Goal: Find specific page/section: Find specific page/section

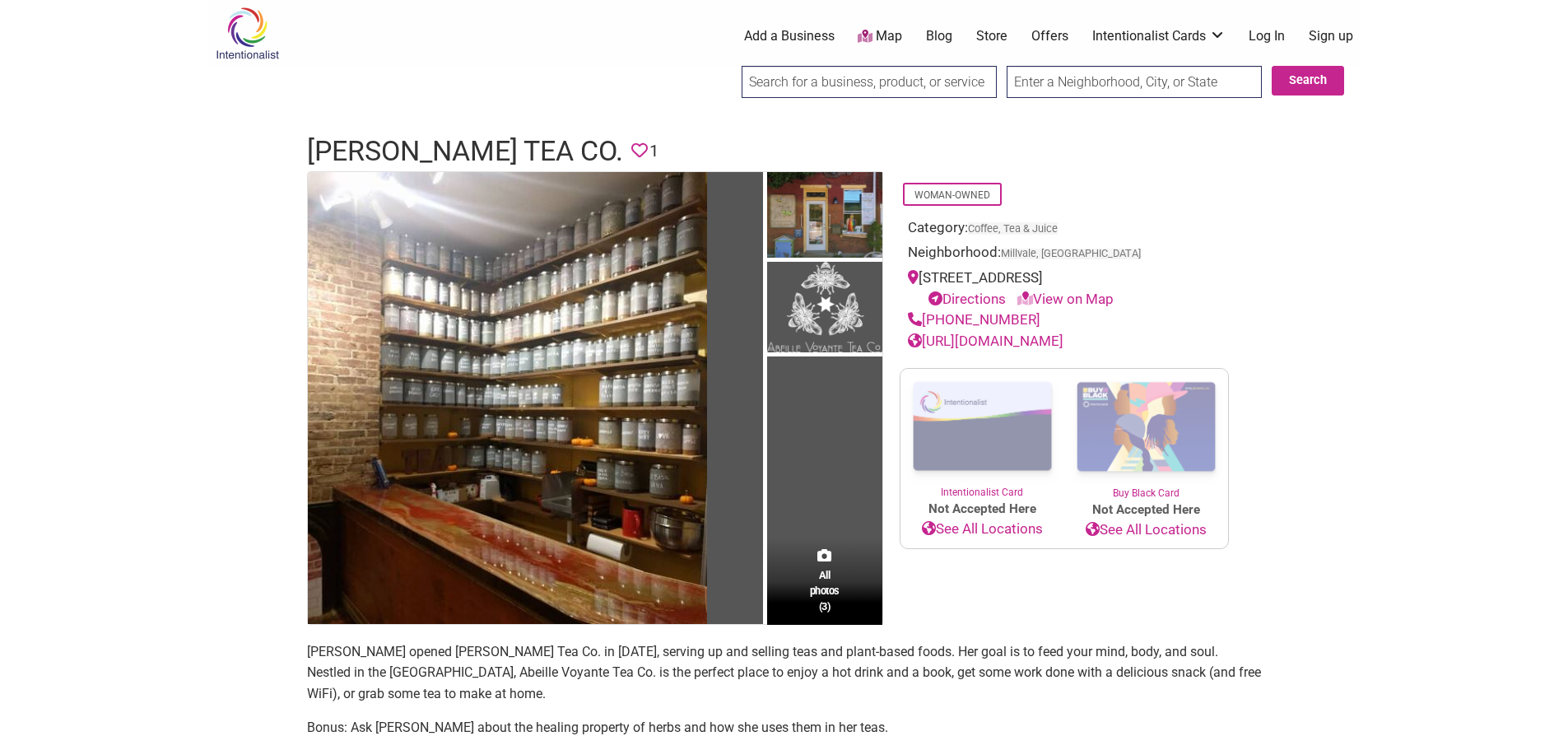
click at [245, 44] on img at bounding box center [248, 33] width 78 height 54
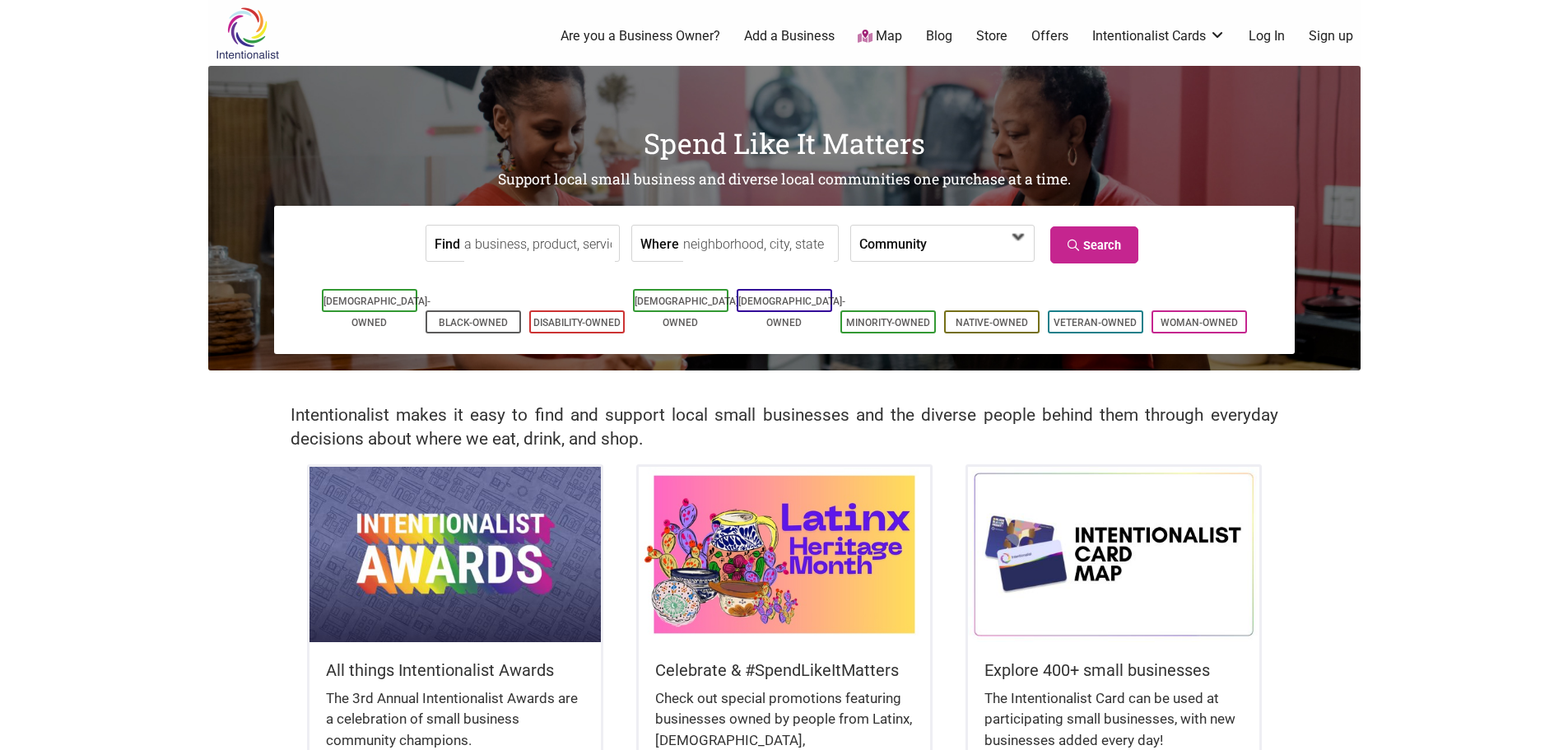
click at [945, 246] on span at bounding box center [974, 244] width 71 height 28
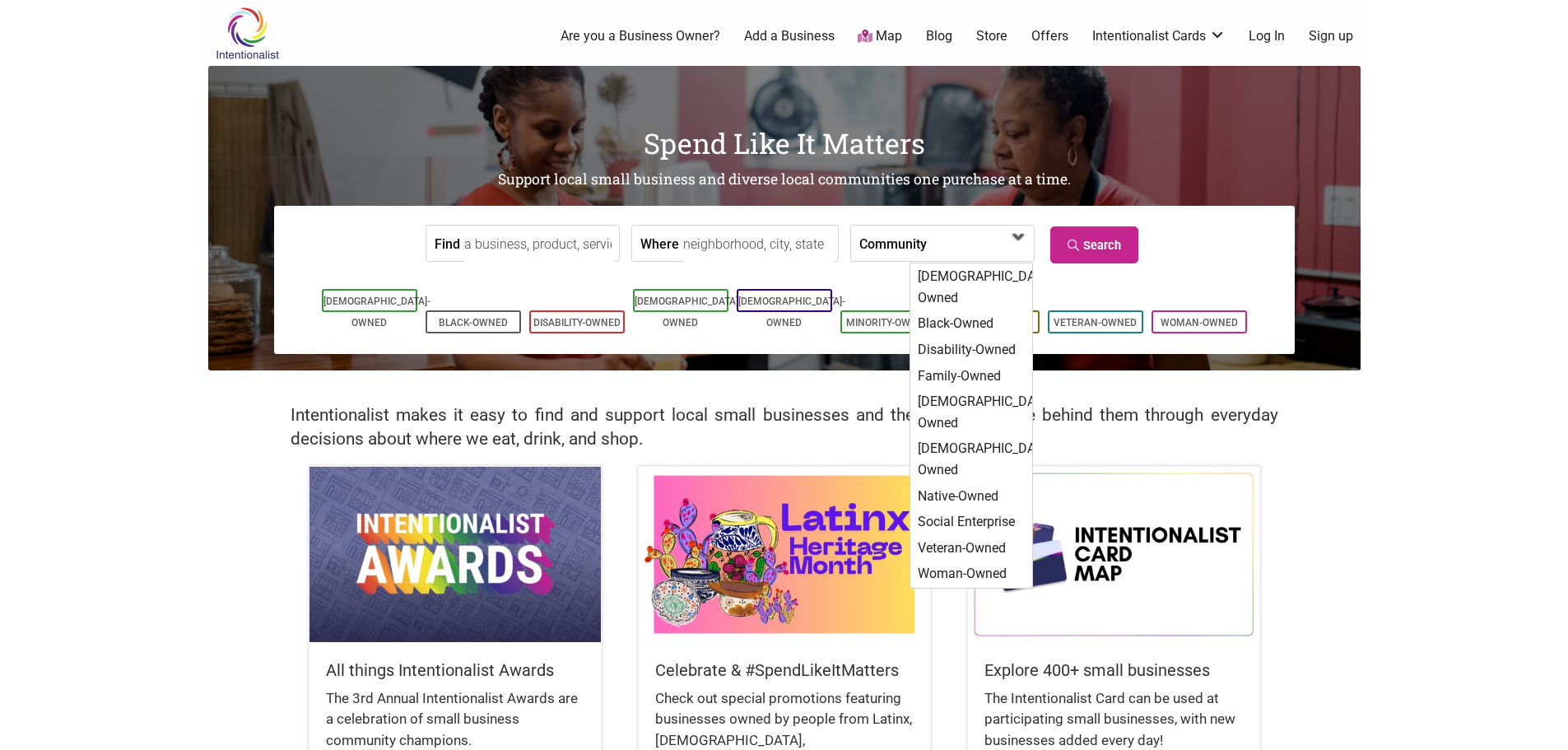
click at [945, 246] on span at bounding box center [974, 244] width 71 height 28
click at [754, 245] on input "Where" at bounding box center [759, 244] width 151 height 37
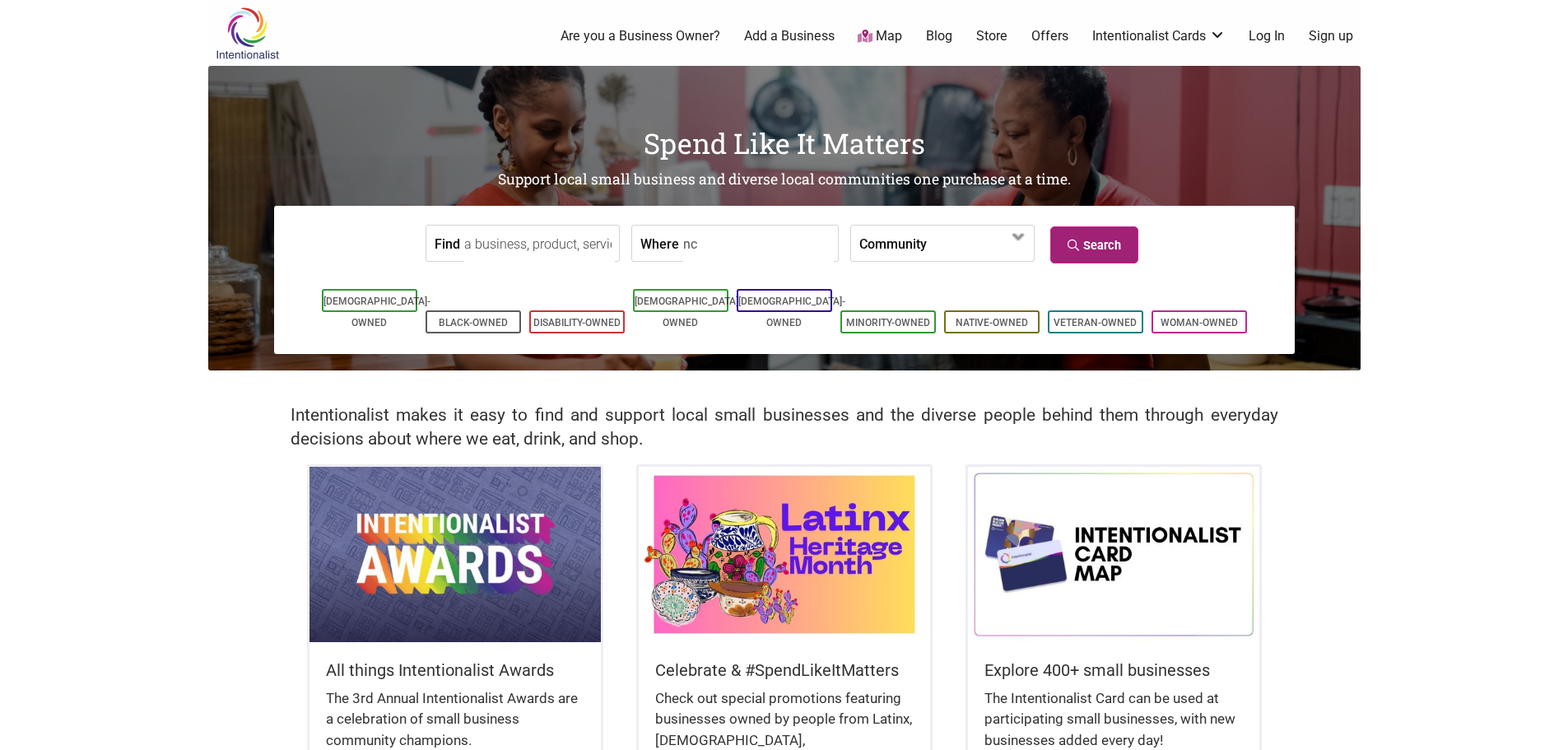
type input "nc"
click at [1101, 243] on link "Search" at bounding box center [1095, 245] width 88 height 37
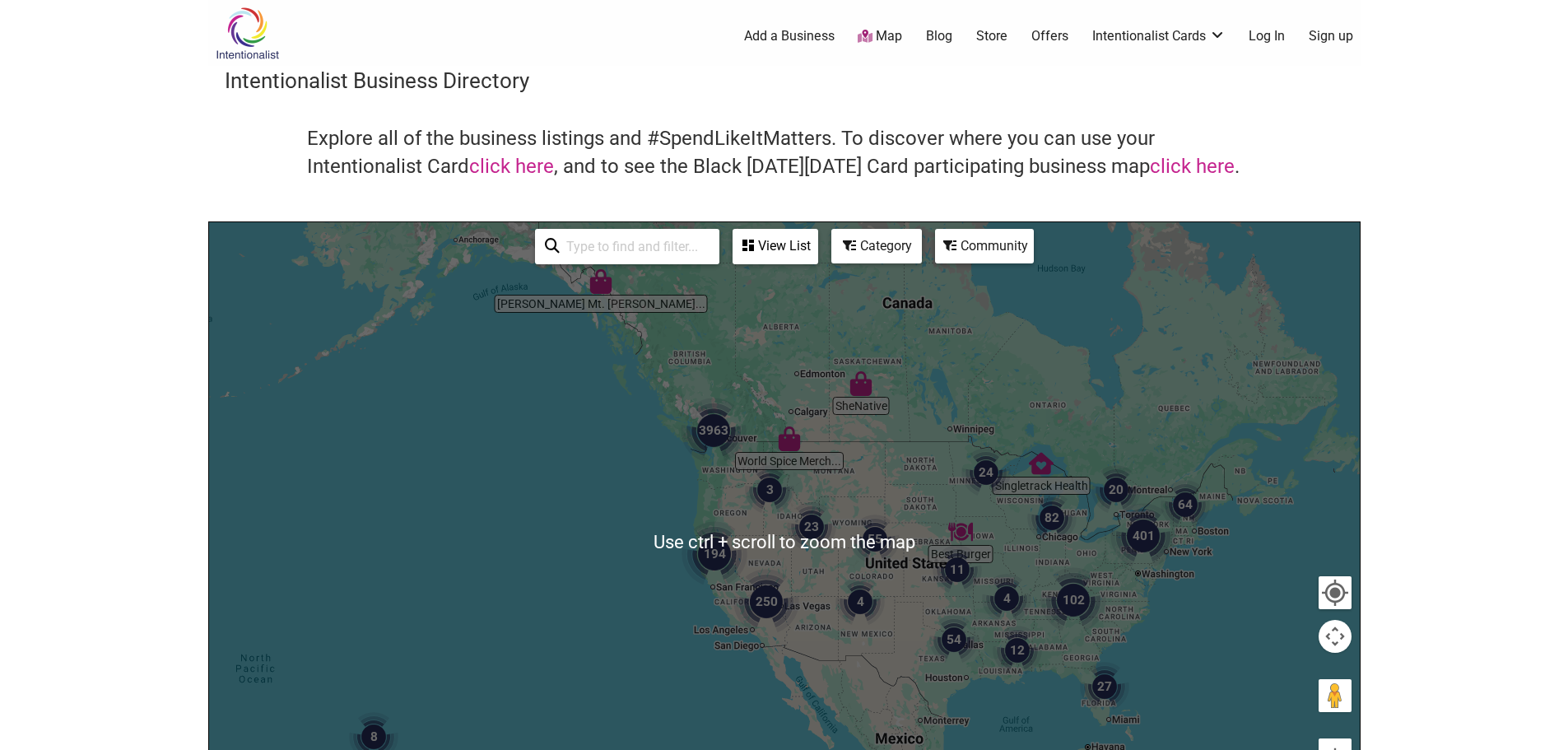
click at [1071, 600] on img "102" at bounding box center [1073, 600] width 66 height 66
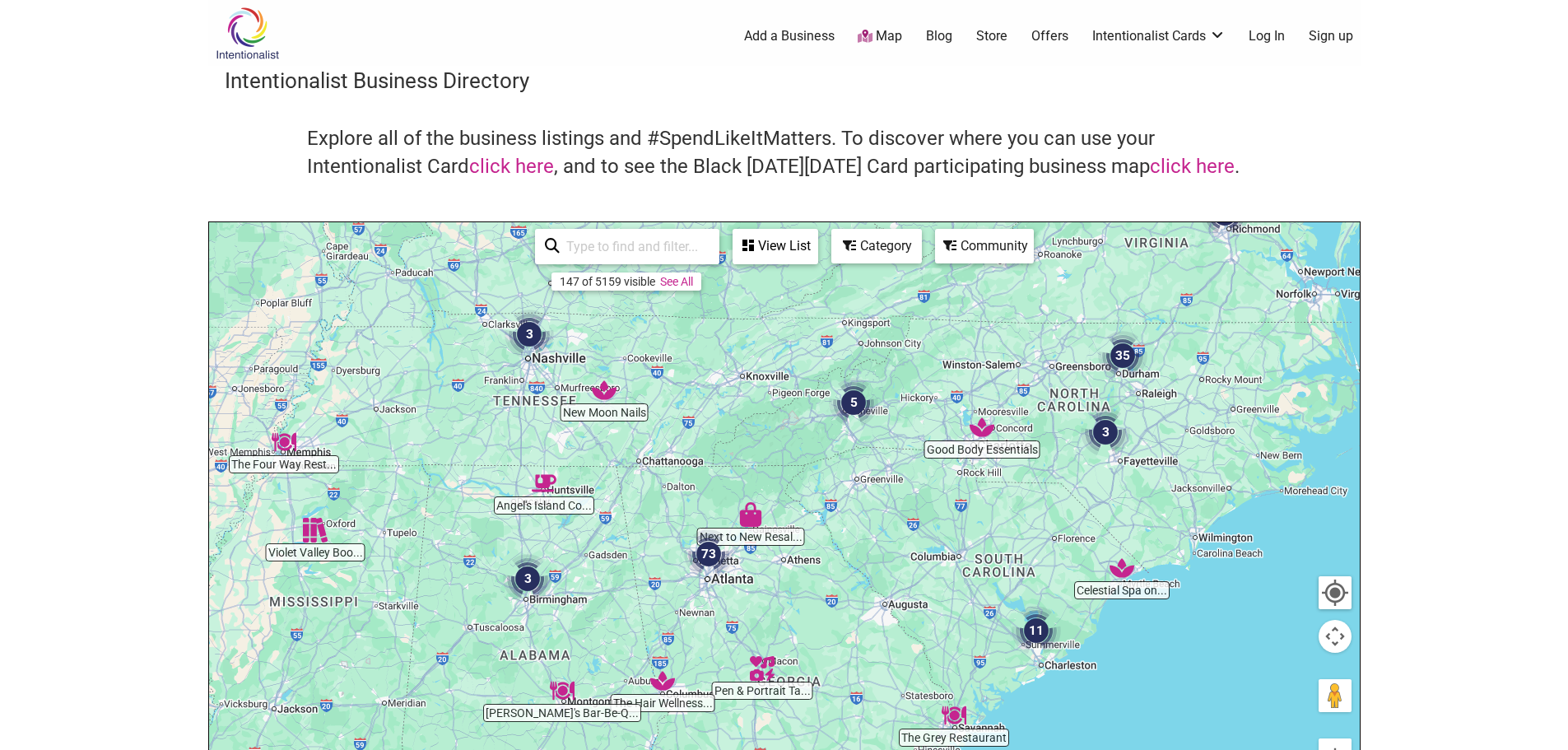
click at [850, 406] on img "5" at bounding box center [854, 403] width 50 height 50
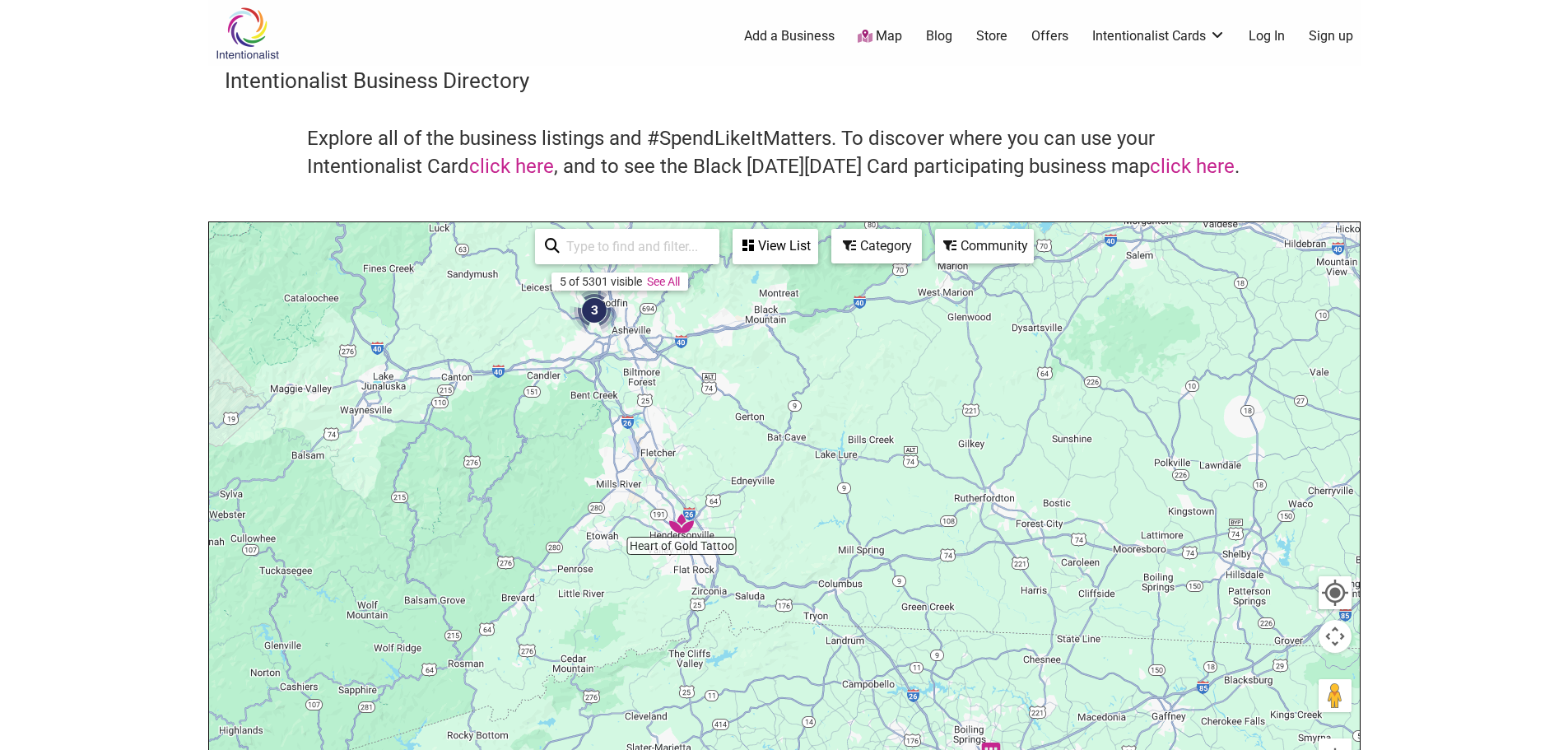
click at [598, 315] on img "3" at bounding box center [595, 311] width 50 height 50
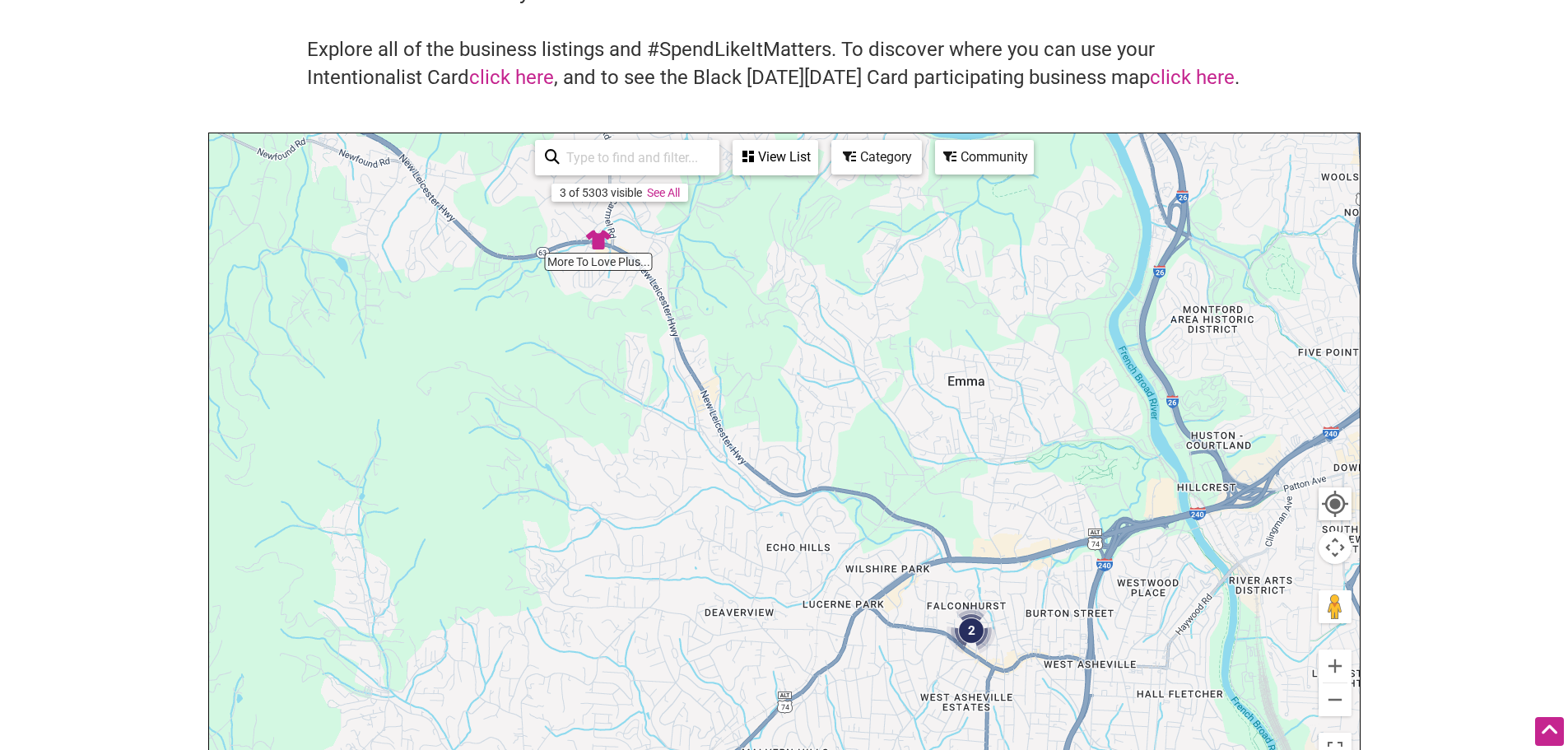
scroll to position [247, 0]
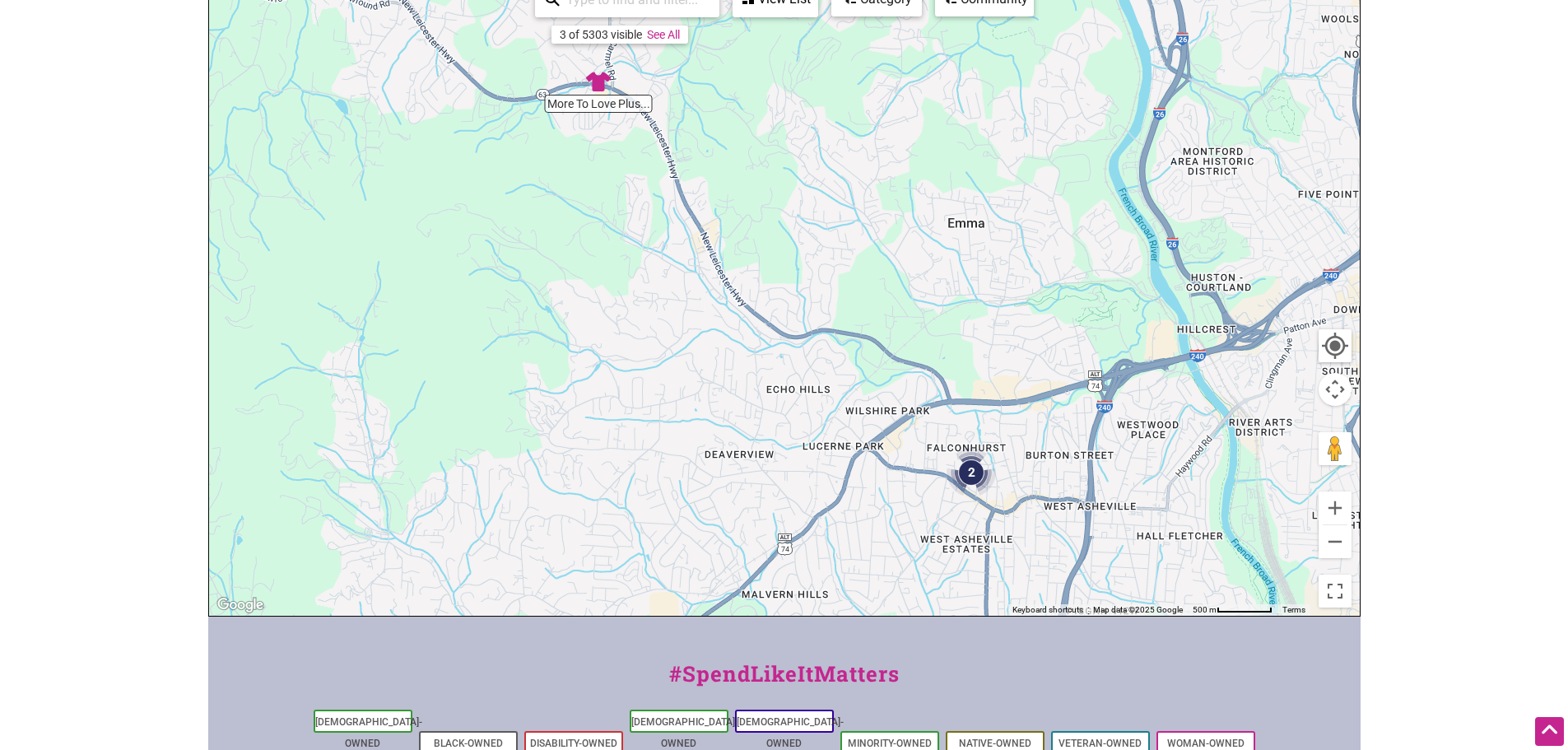
click at [974, 473] on img "2" at bounding box center [971, 473] width 50 height 50
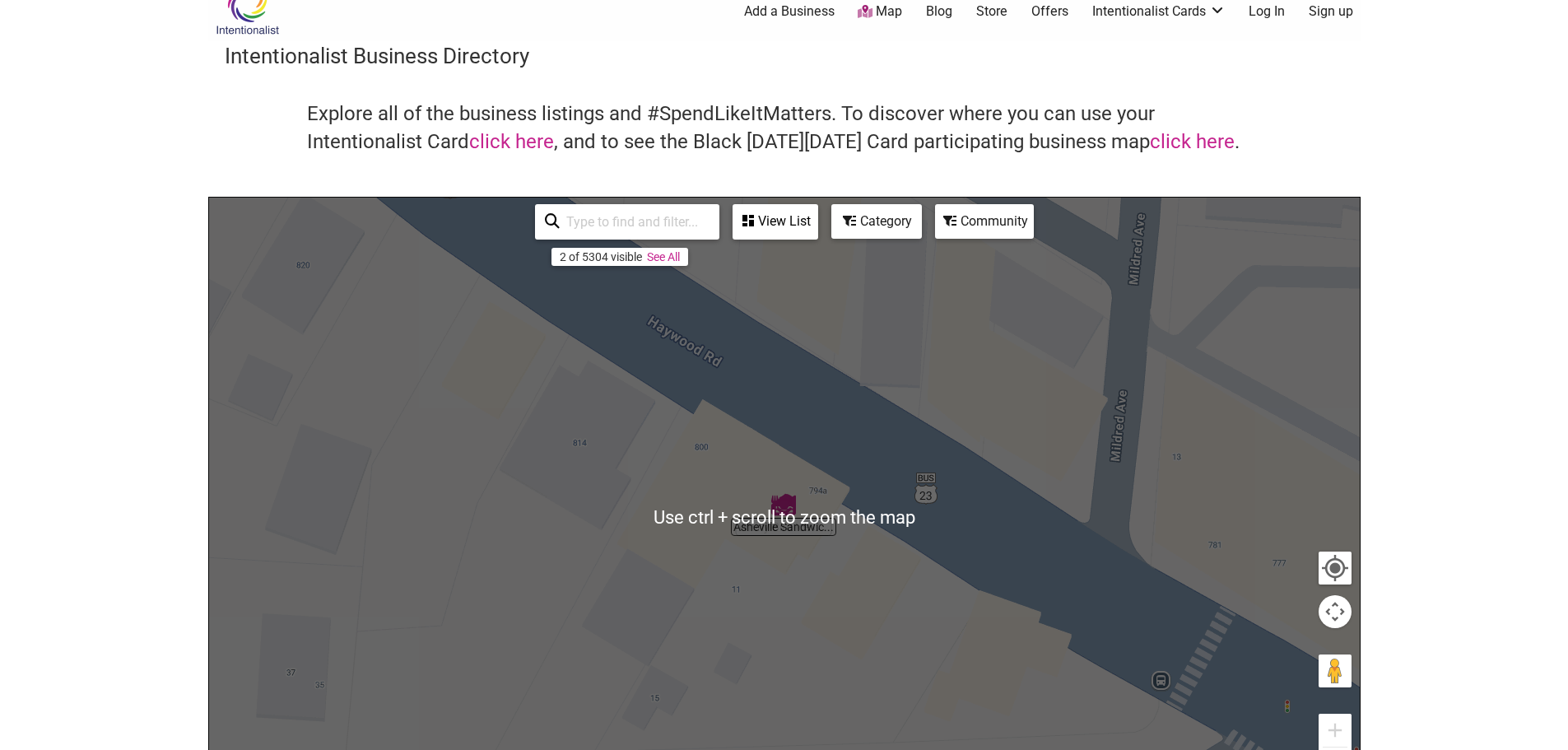
scroll to position [0, 0]
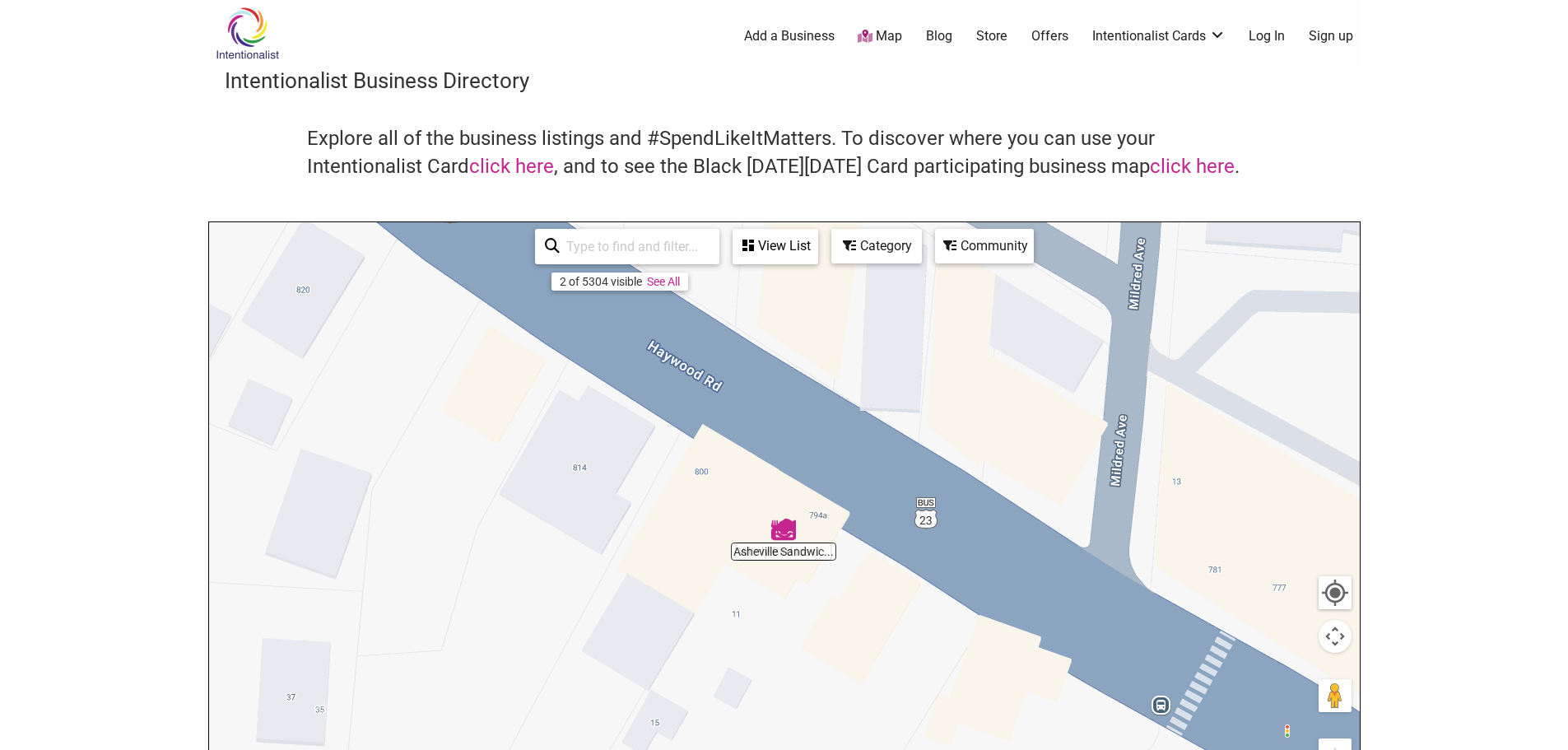
click at [1048, 33] on link "Offers" at bounding box center [1050, 35] width 37 height 18
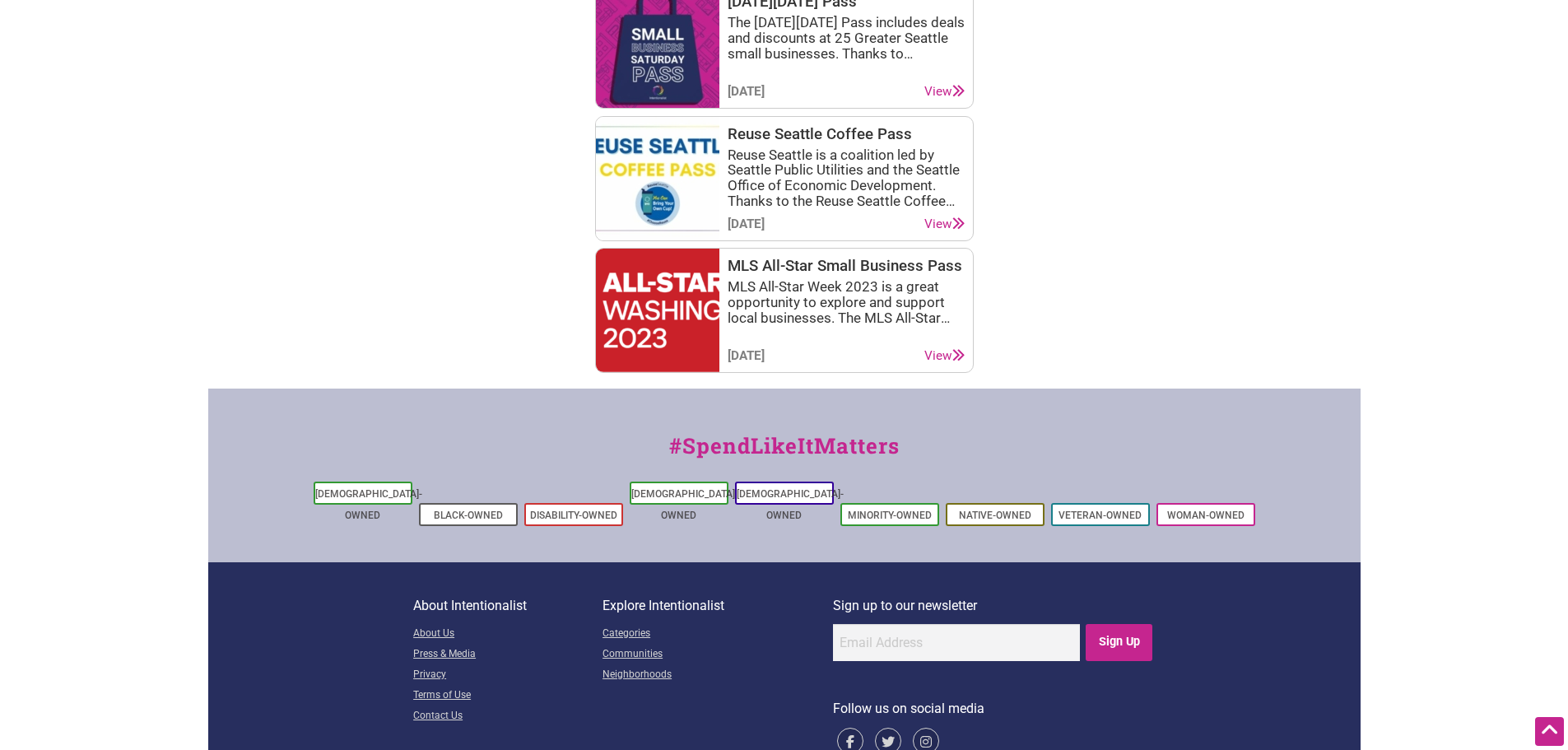
scroll to position [2477, 0]
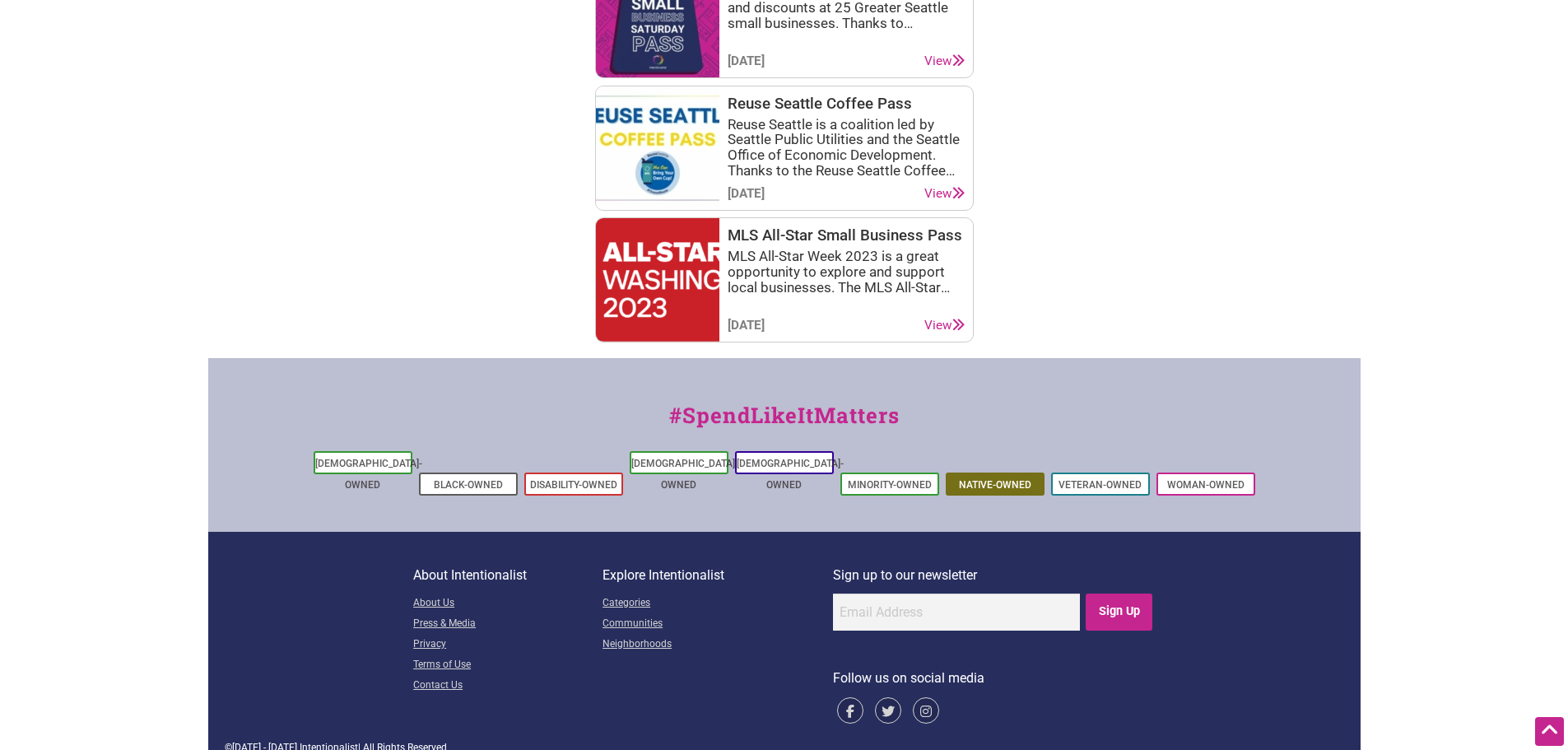
click at [991, 479] on link "Native-Owned" at bounding box center [995, 485] width 73 height 11
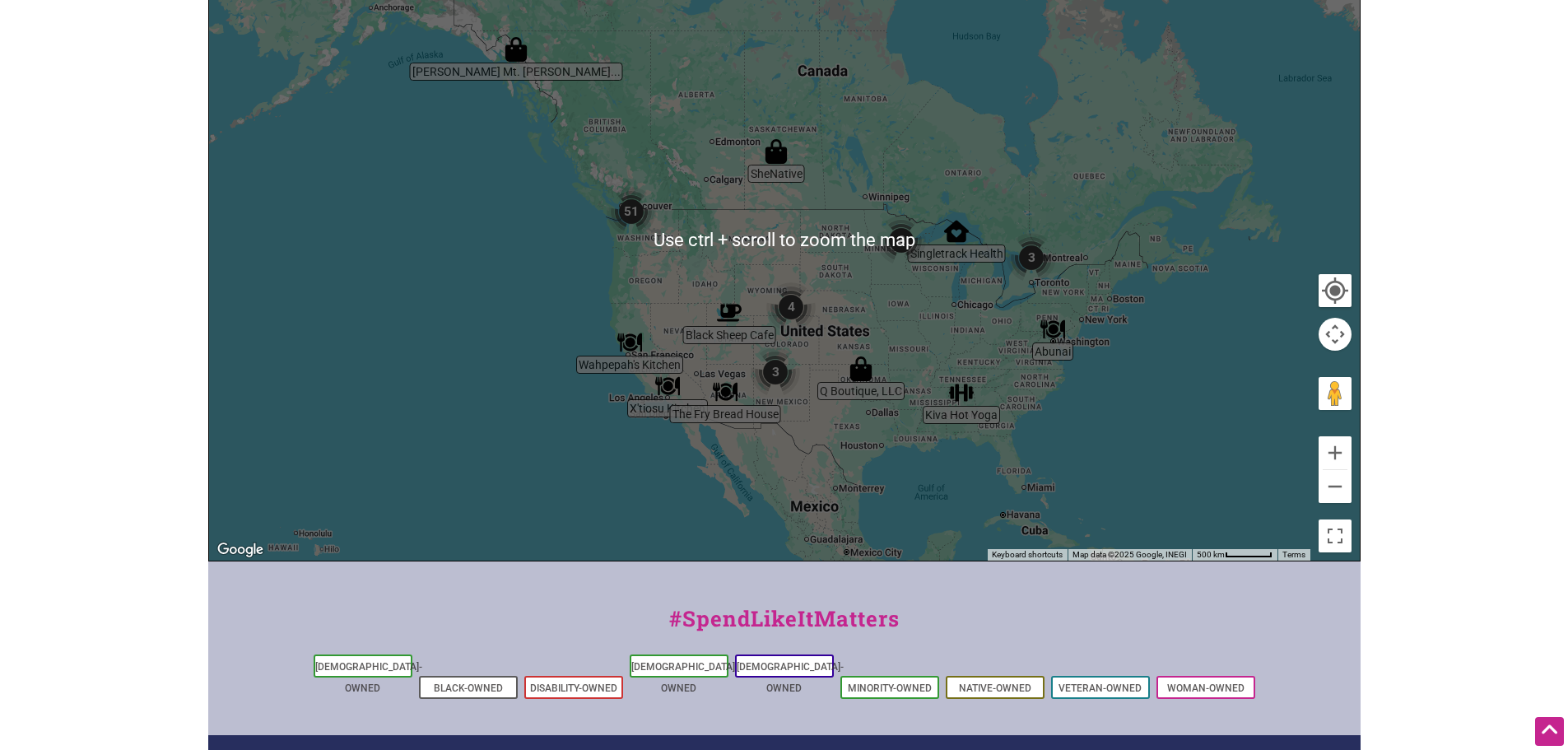
scroll to position [621, 0]
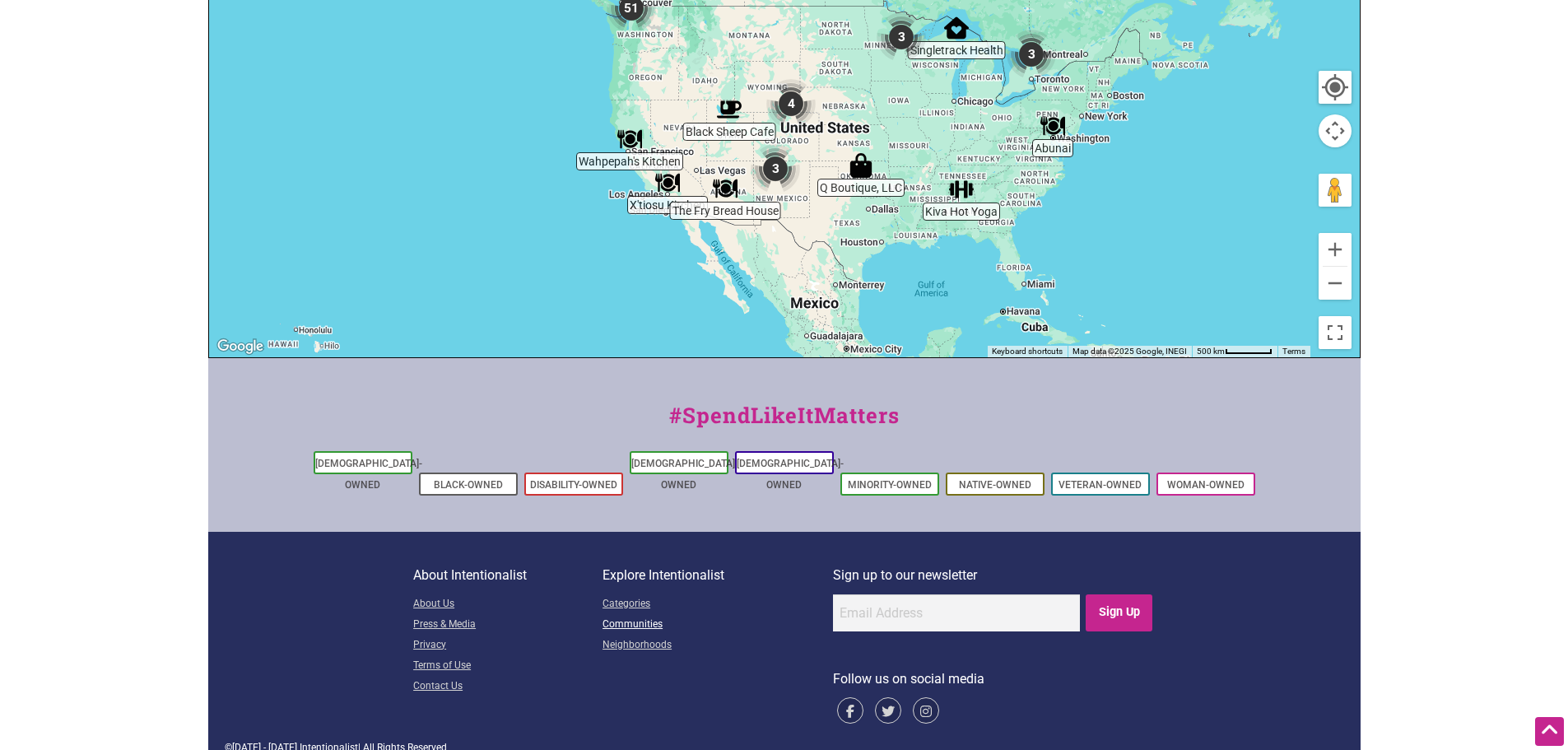
click at [630, 615] on link "Communities" at bounding box center [717, 626] width 230 height 21
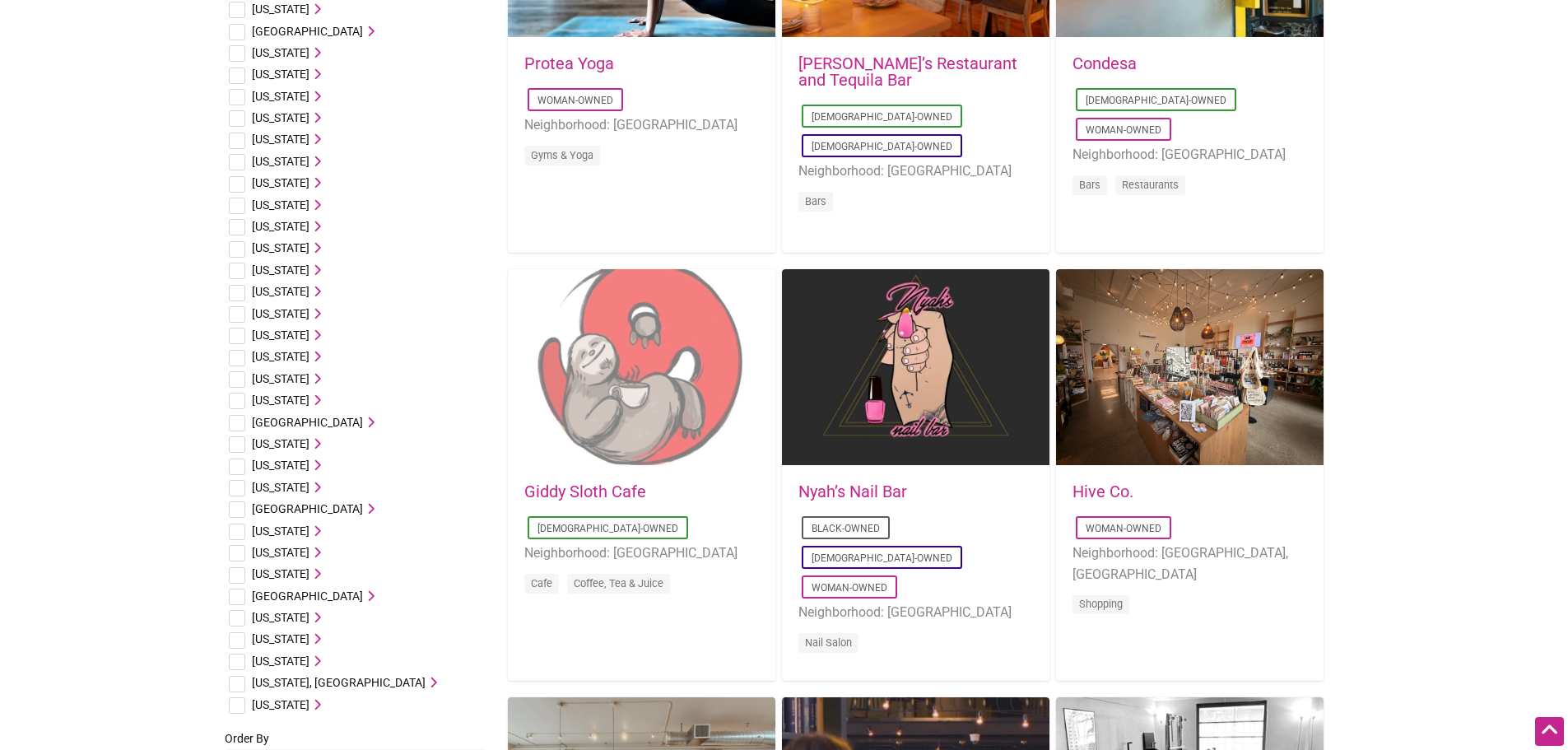
scroll to position [824, 0]
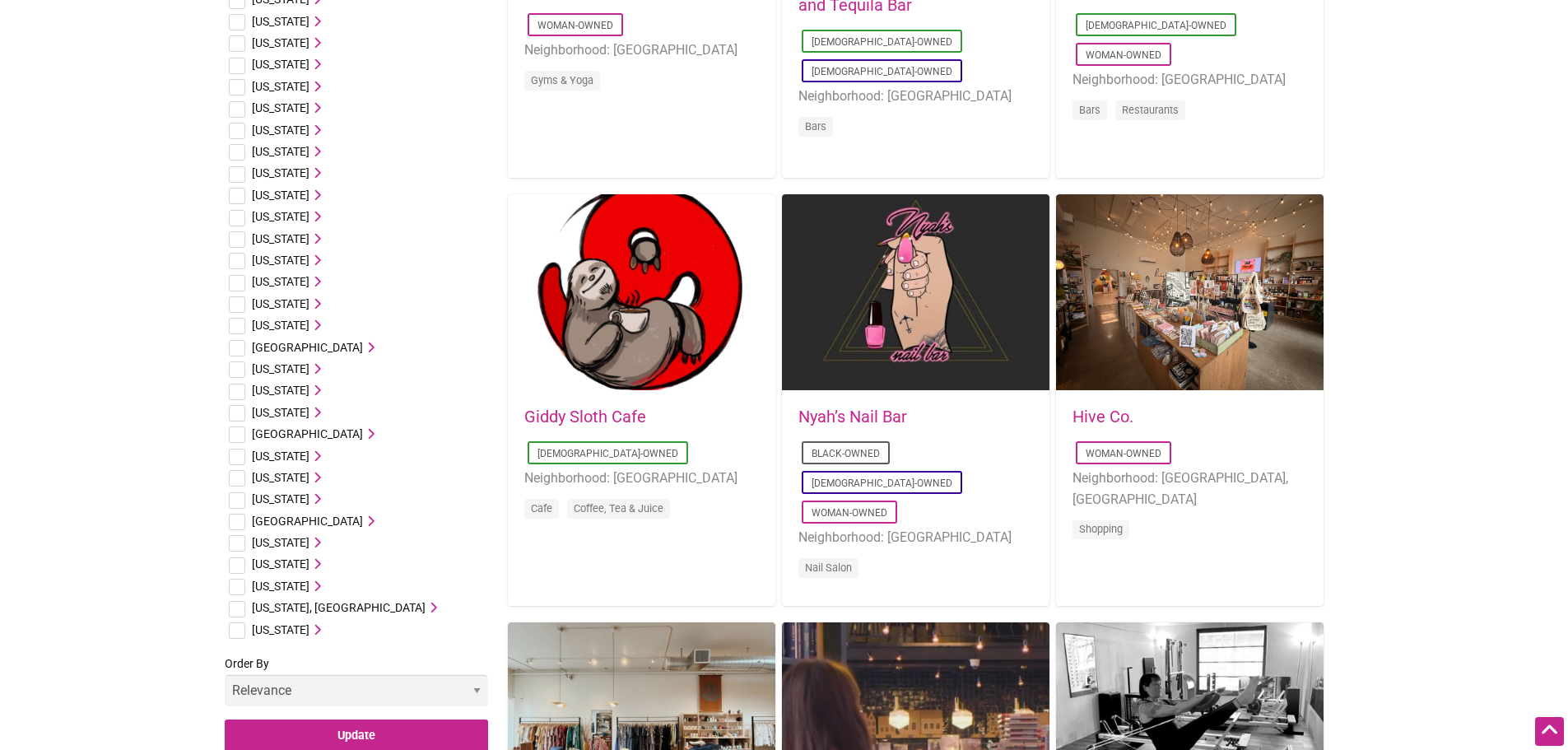
click at [577, 412] on link "Giddy Sloth Cafe" at bounding box center [584, 416] width 121 height 20
